Goal: Task Accomplishment & Management: Manage account settings

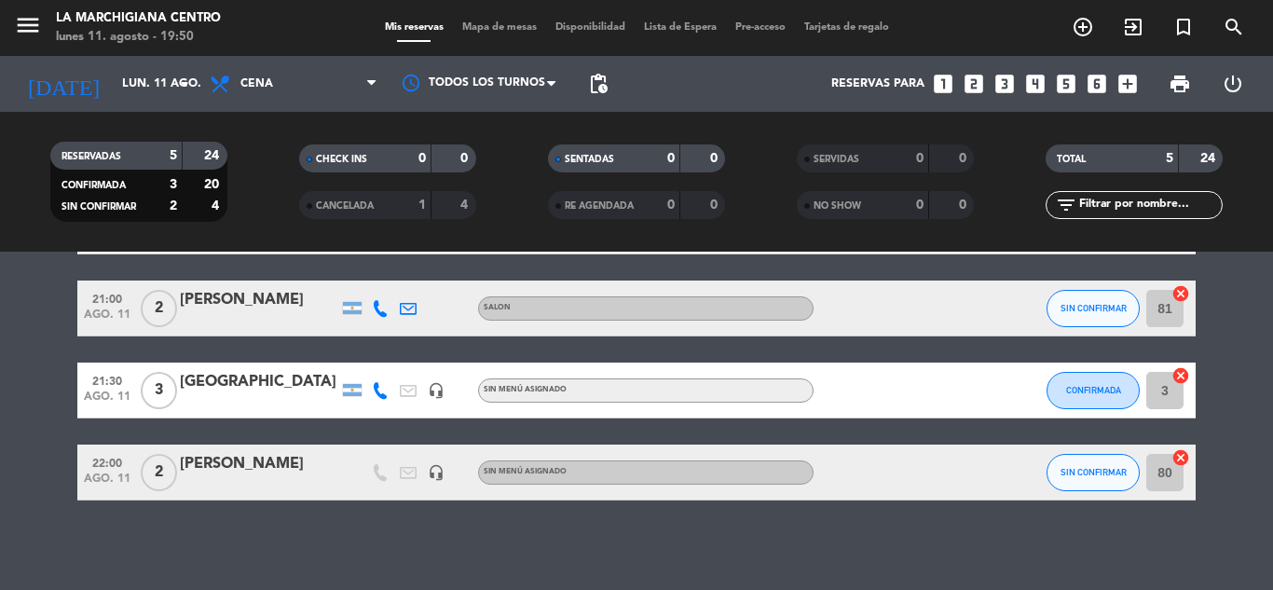
scroll to position [198, 0]
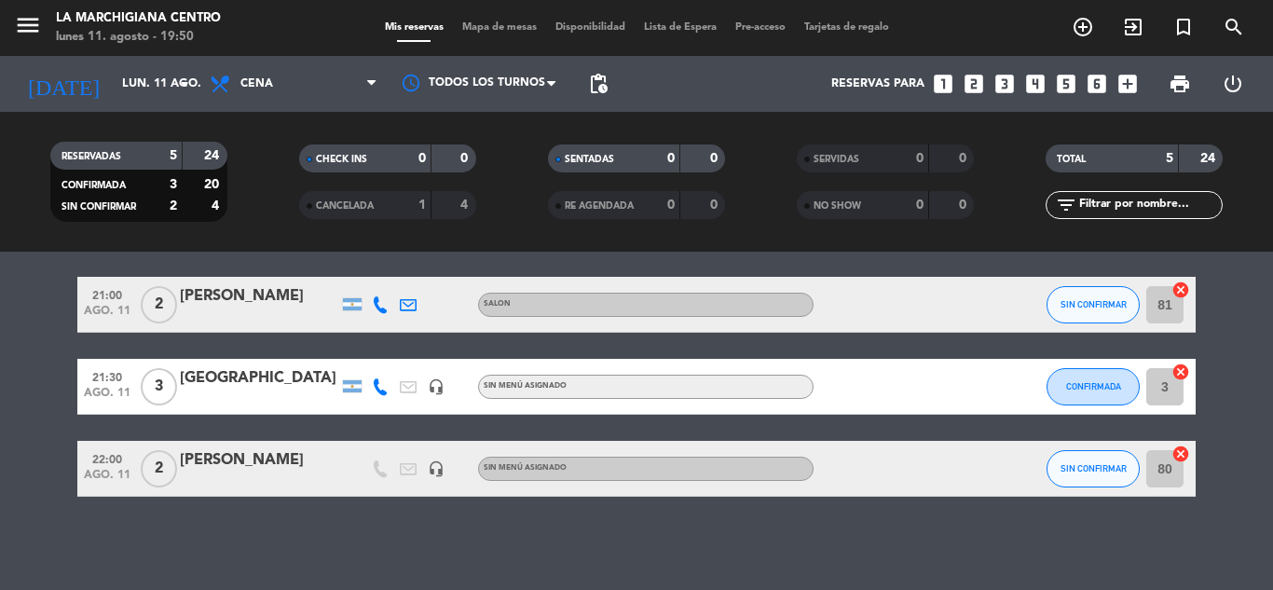
click at [1163, 387] on input "3" at bounding box center [1164, 386] width 37 height 37
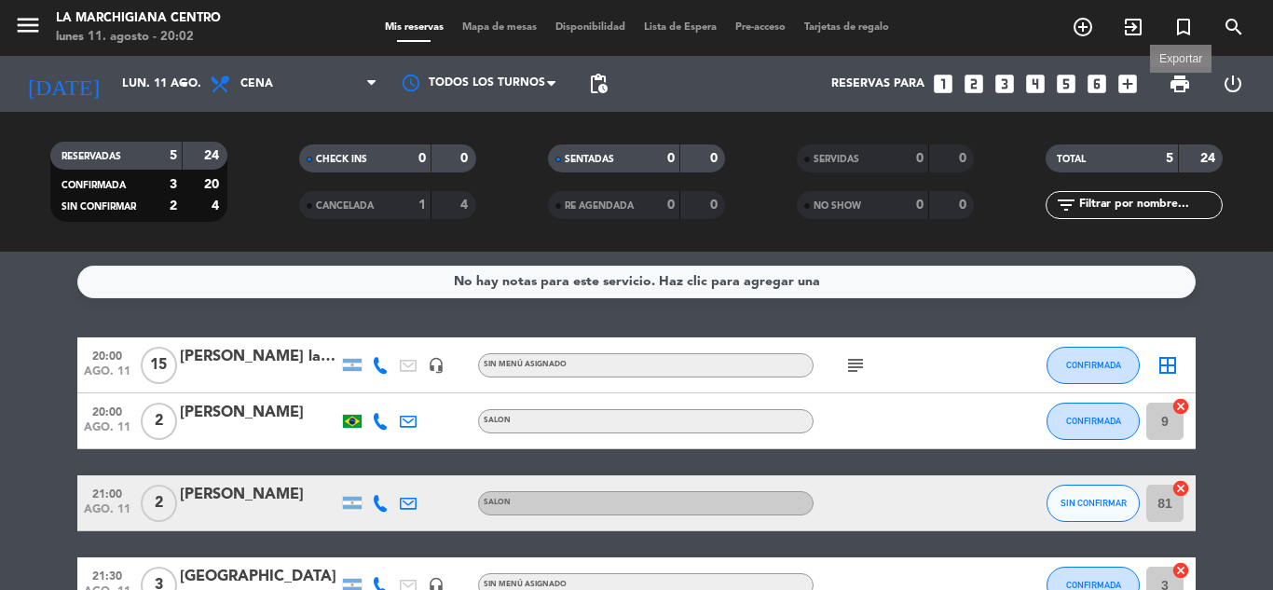
click at [1179, 75] on span "print" at bounding box center [1179, 84] width 22 height 22
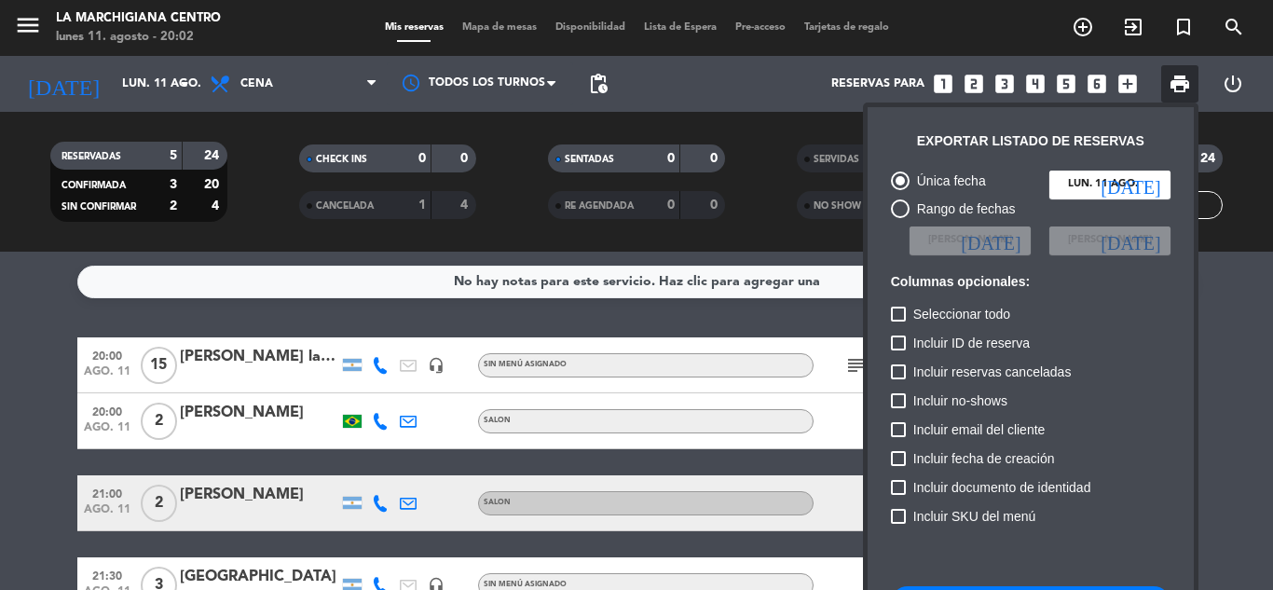
click at [1272, 466] on div at bounding box center [636, 295] width 1273 height 590
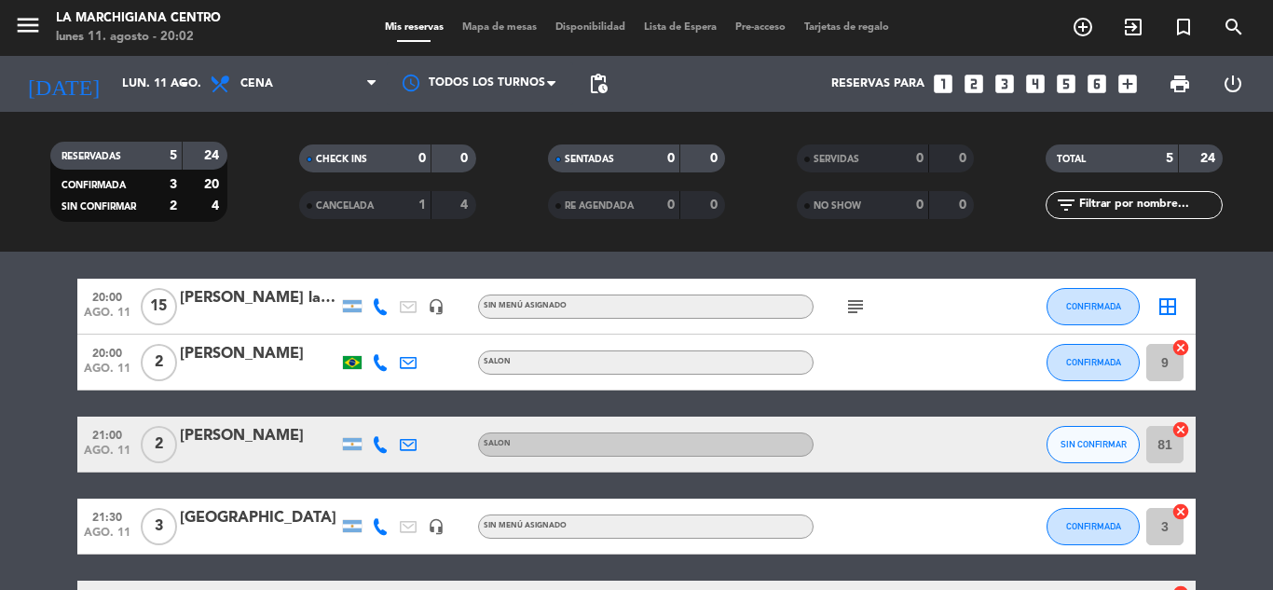
scroll to position [186, 0]
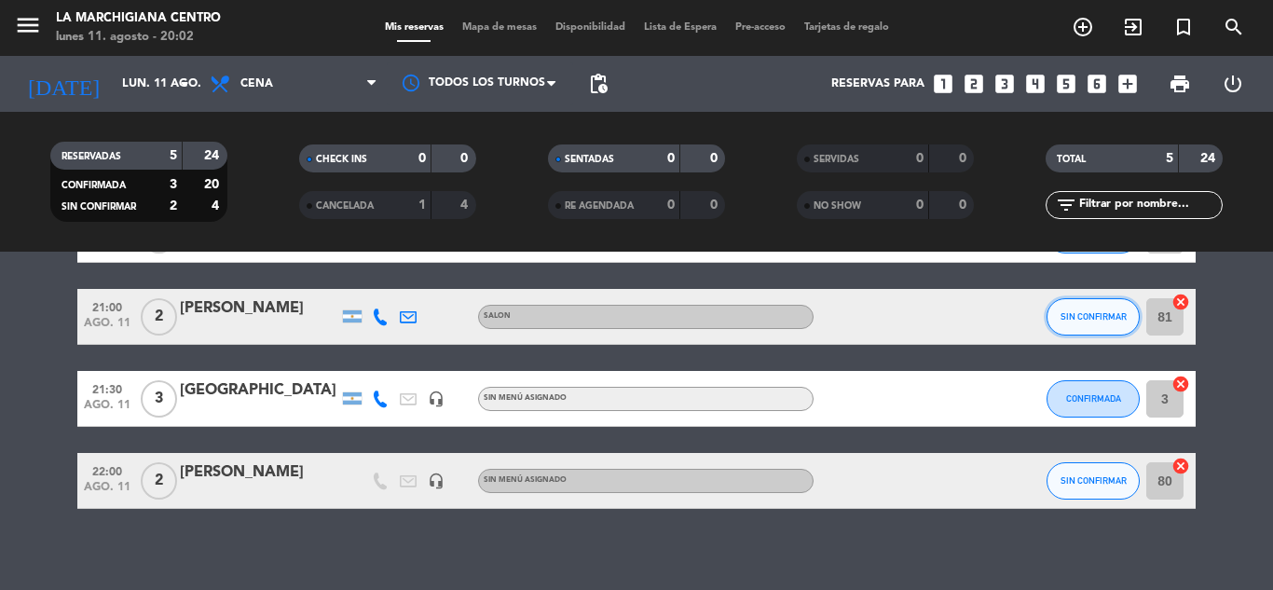
click at [1063, 306] on button "SIN CONFIRMAR" at bounding box center [1092, 316] width 93 height 37
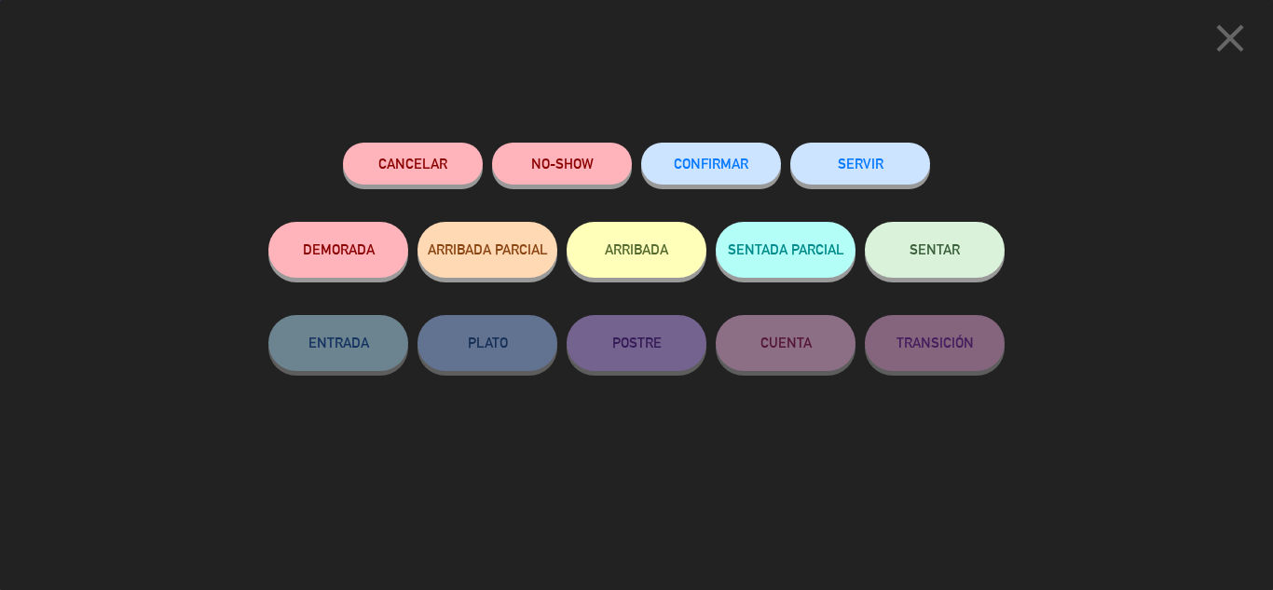
click at [695, 179] on button "CONFIRMAR" at bounding box center [711, 164] width 140 height 42
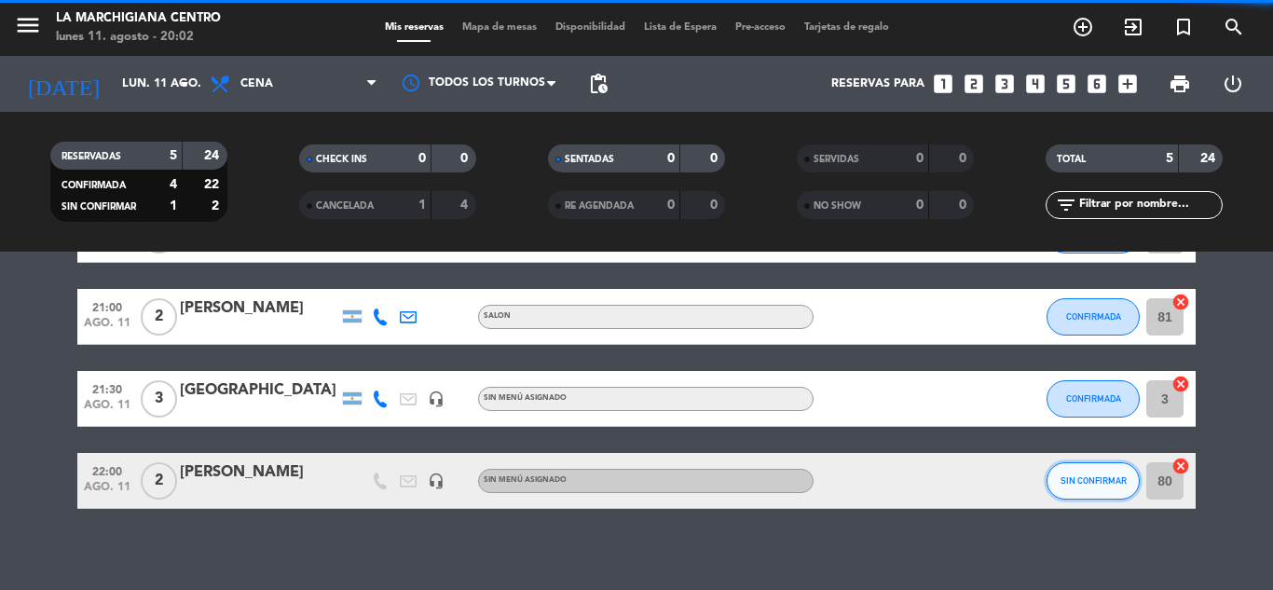
click at [1072, 484] on span "SIN CONFIRMAR" at bounding box center [1093, 480] width 66 height 10
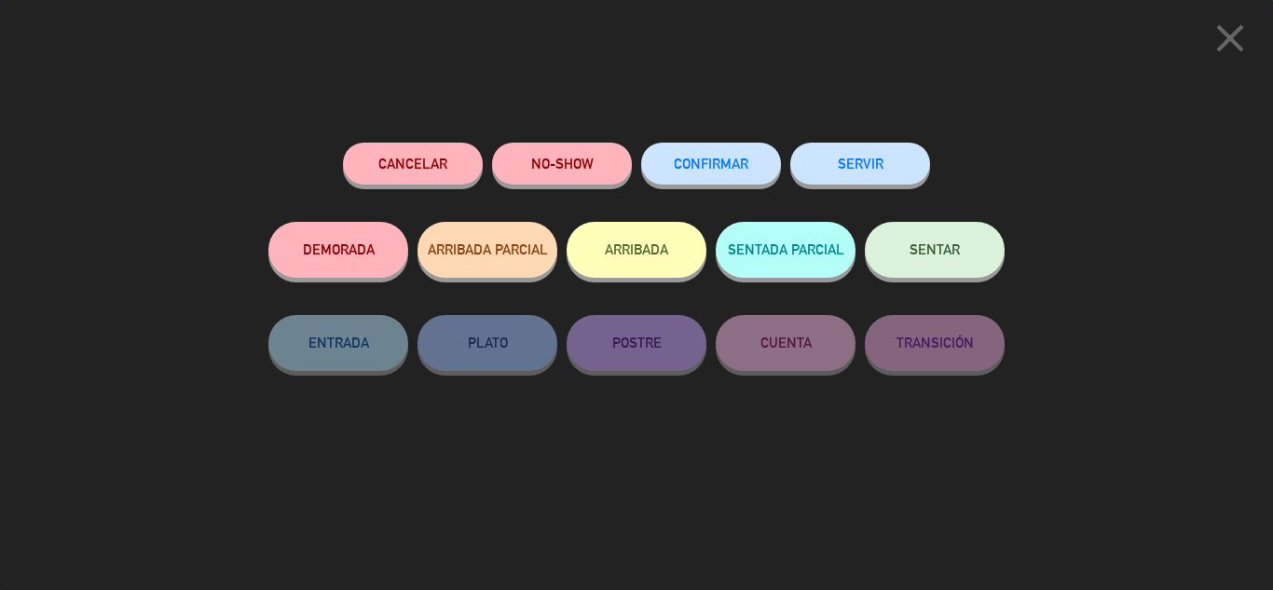
click at [756, 162] on button "CONFIRMAR" at bounding box center [711, 164] width 140 height 42
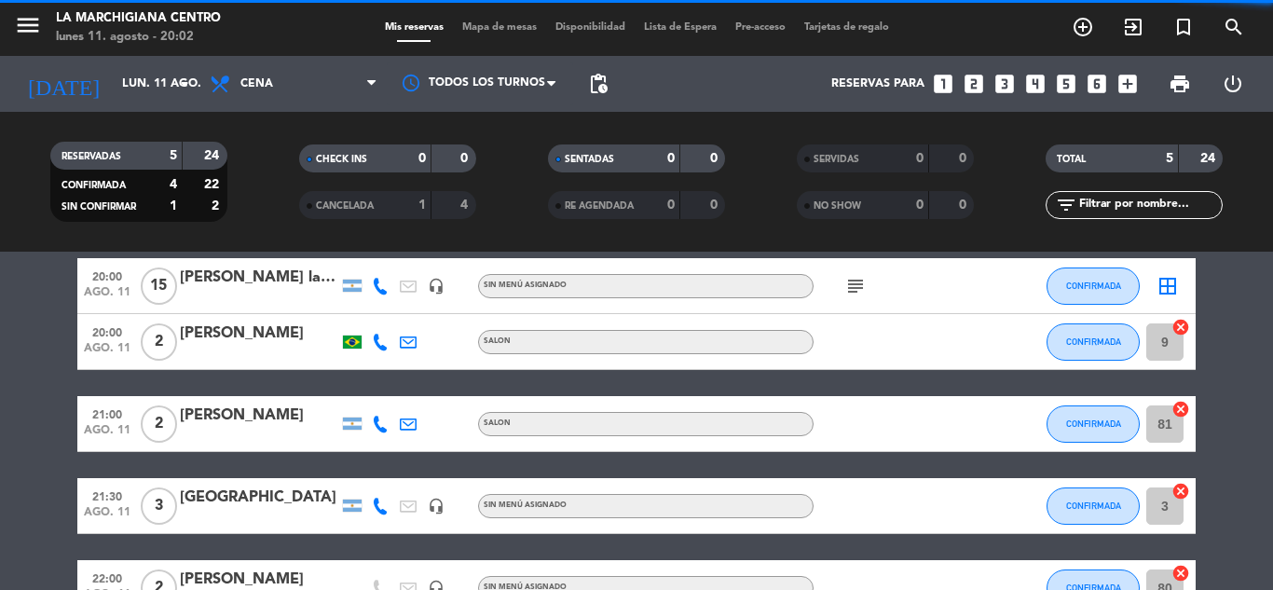
scroll to position [0, 0]
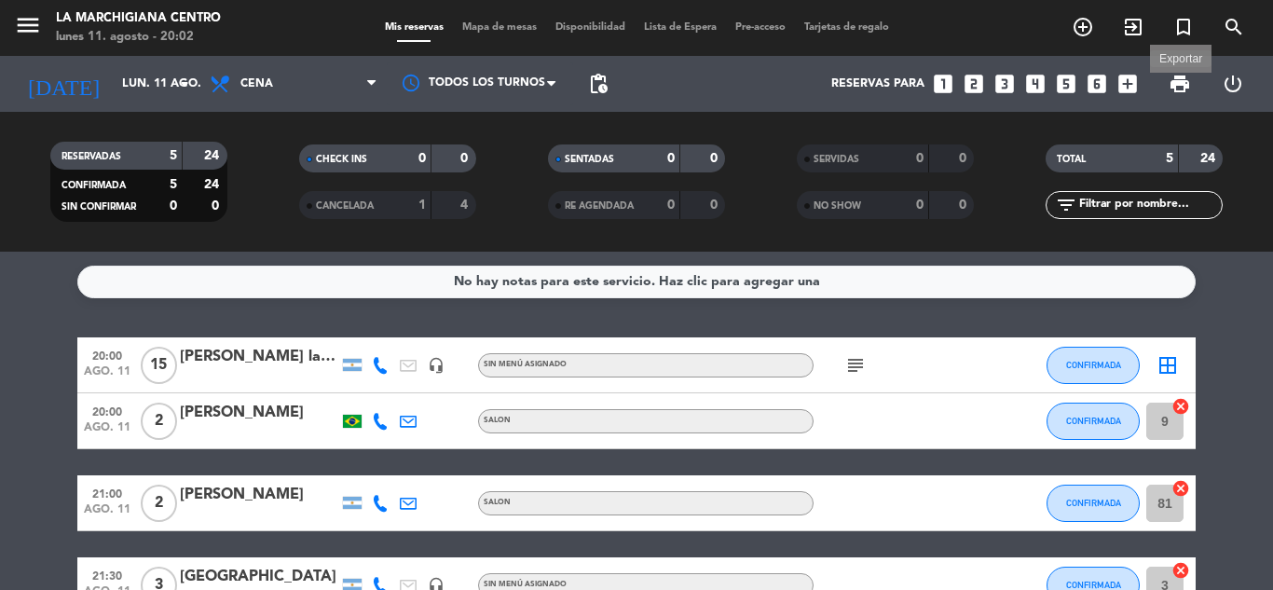
click at [1183, 88] on span "print" at bounding box center [1179, 84] width 22 height 22
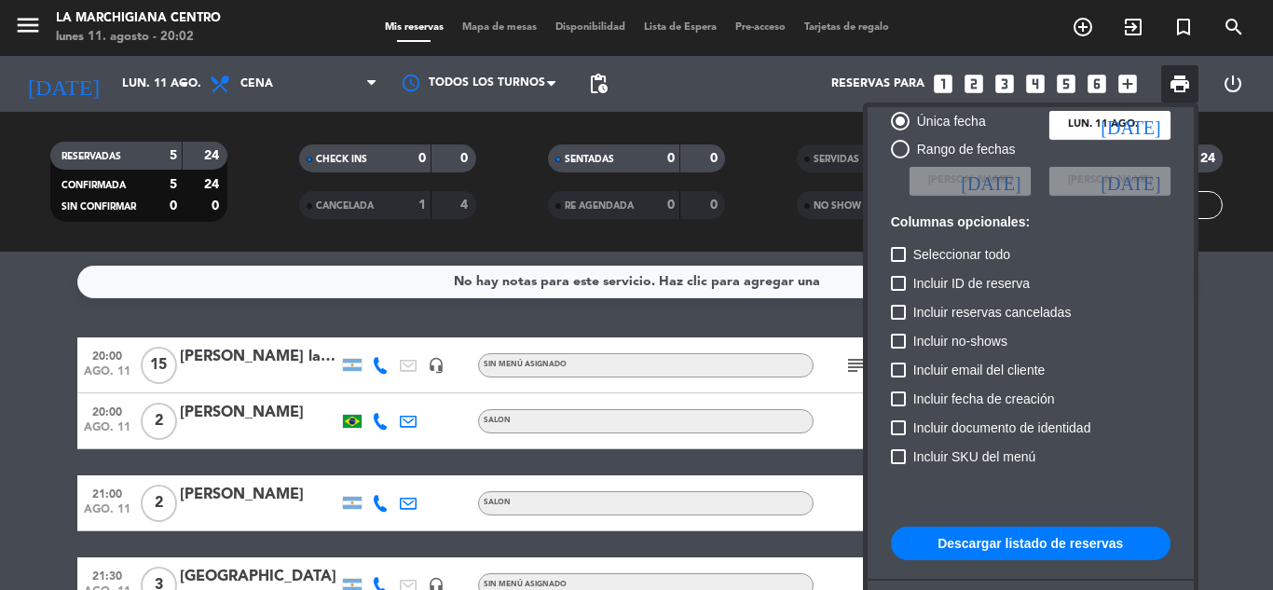
scroll to position [114, 0]
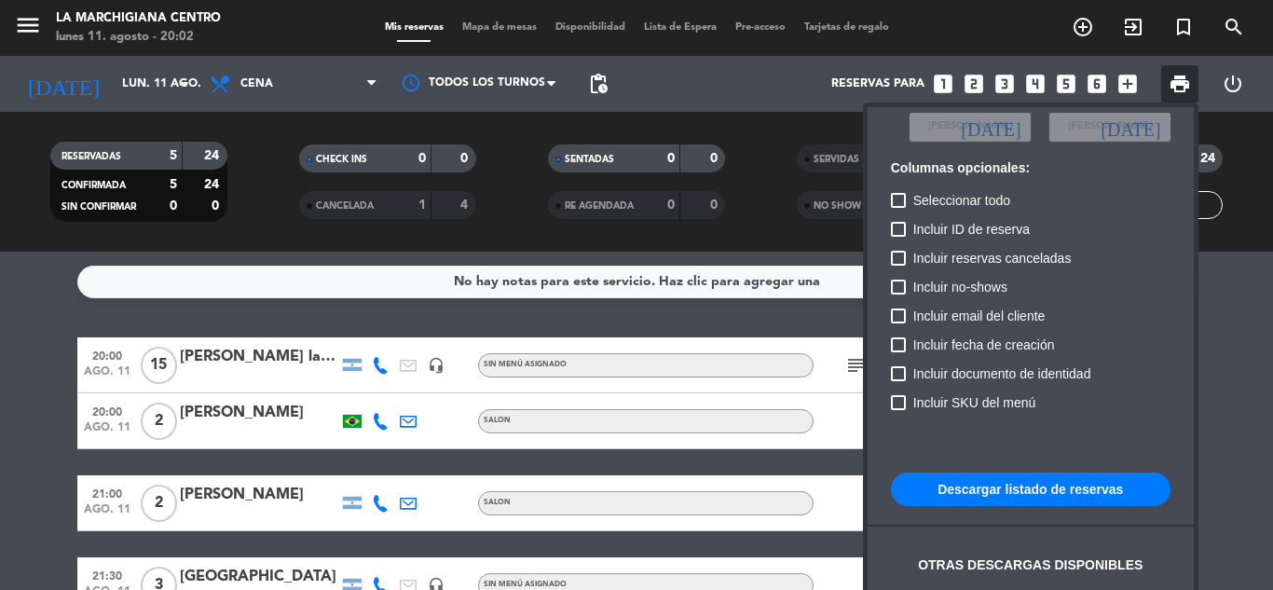
click at [970, 496] on button "Descargar listado de reservas" at bounding box center [1031, 489] width 280 height 34
click at [1252, 337] on div at bounding box center [636, 295] width 1273 height 590
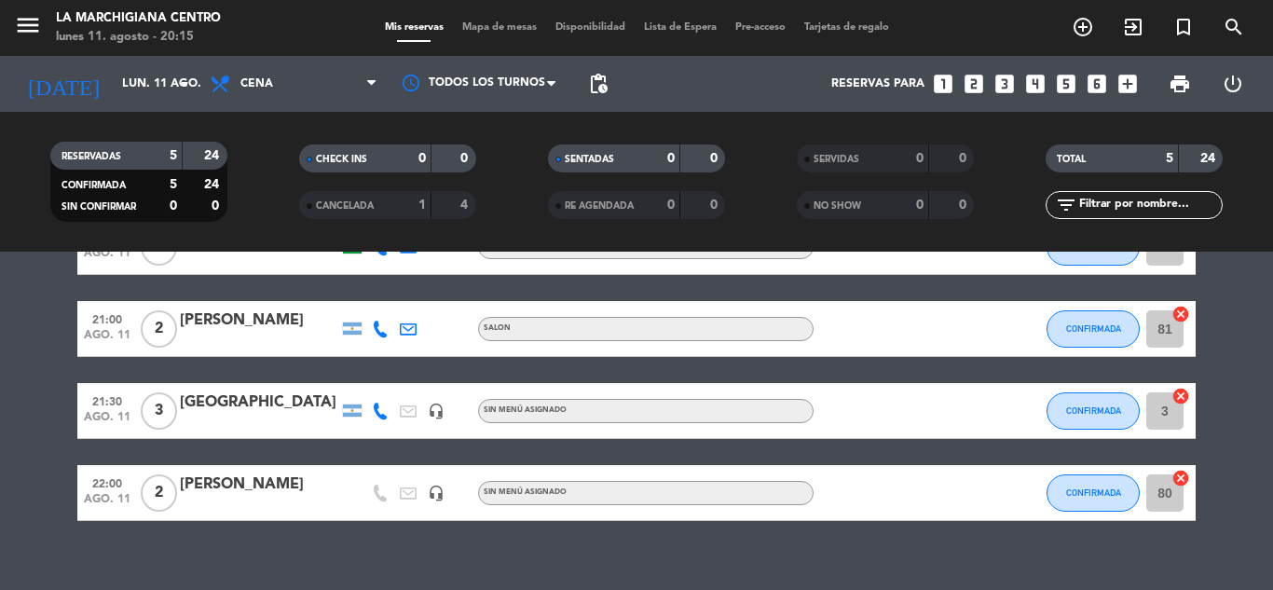
scroll to position [198, 0]
